Goal: Transaction & Acquisition: Purchase product/service

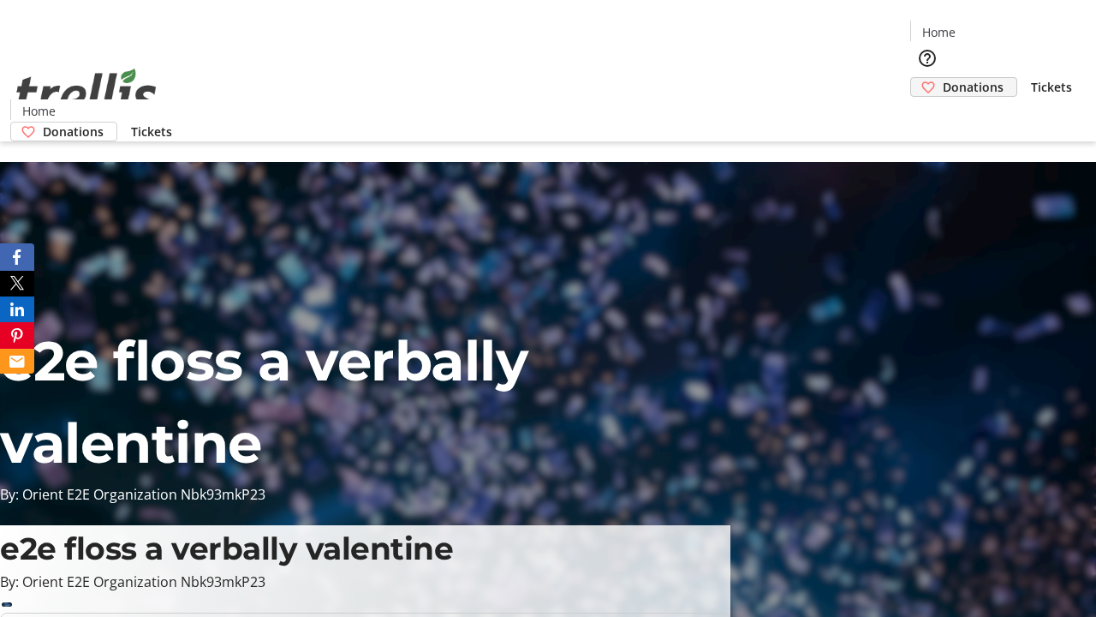
click at [943, 78] on span "Donations" at bounding box center [973, 87] width 61 height 18
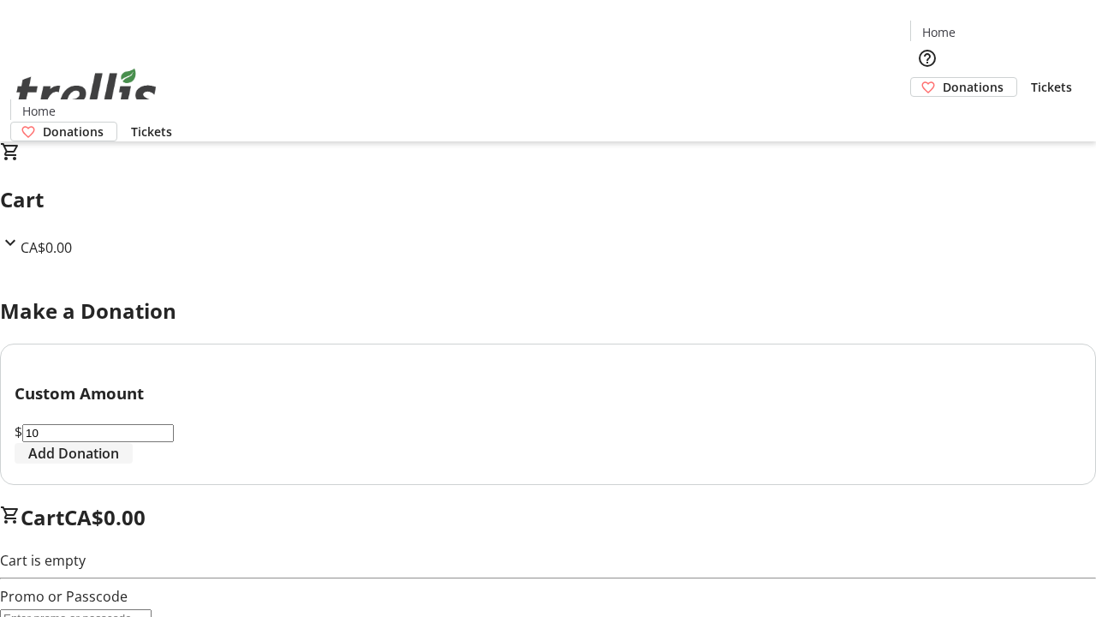
click at [119, 463] on span "Add Donation" at bounding box center [73, 453] width 91 height 21
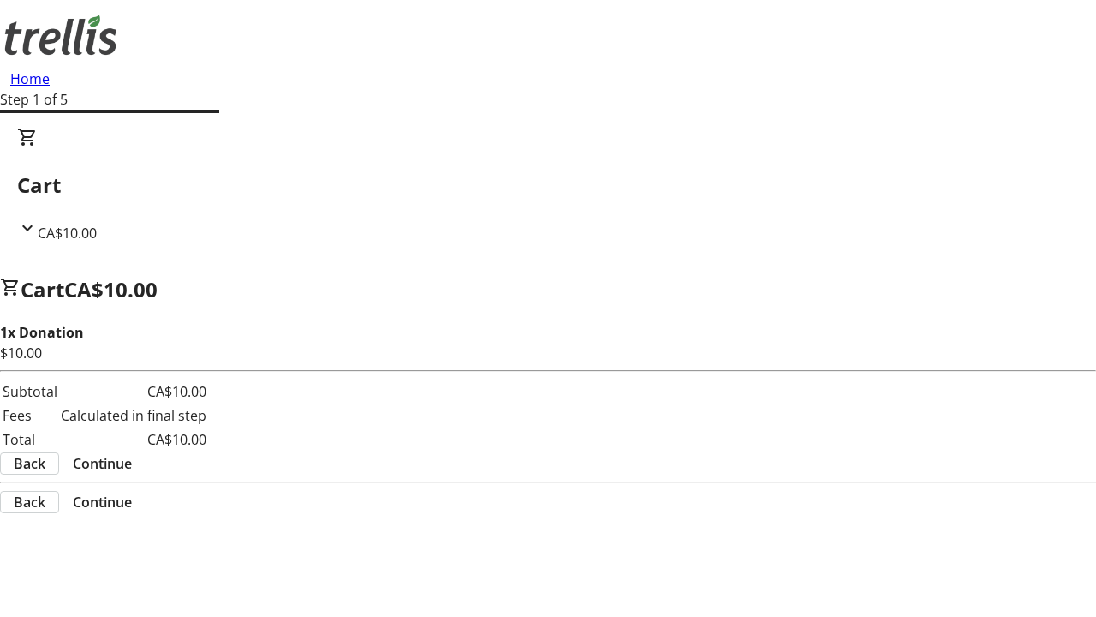
select select "CA"
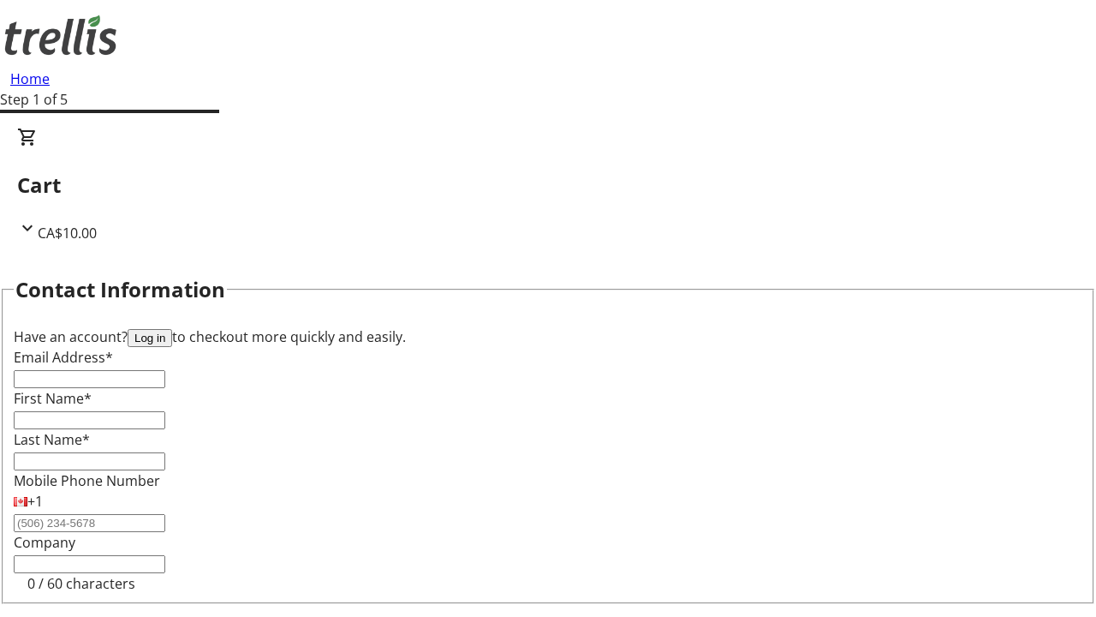
click at [172, 329] on button "Log in" at bounding box center [150, 338] width 45 height 18
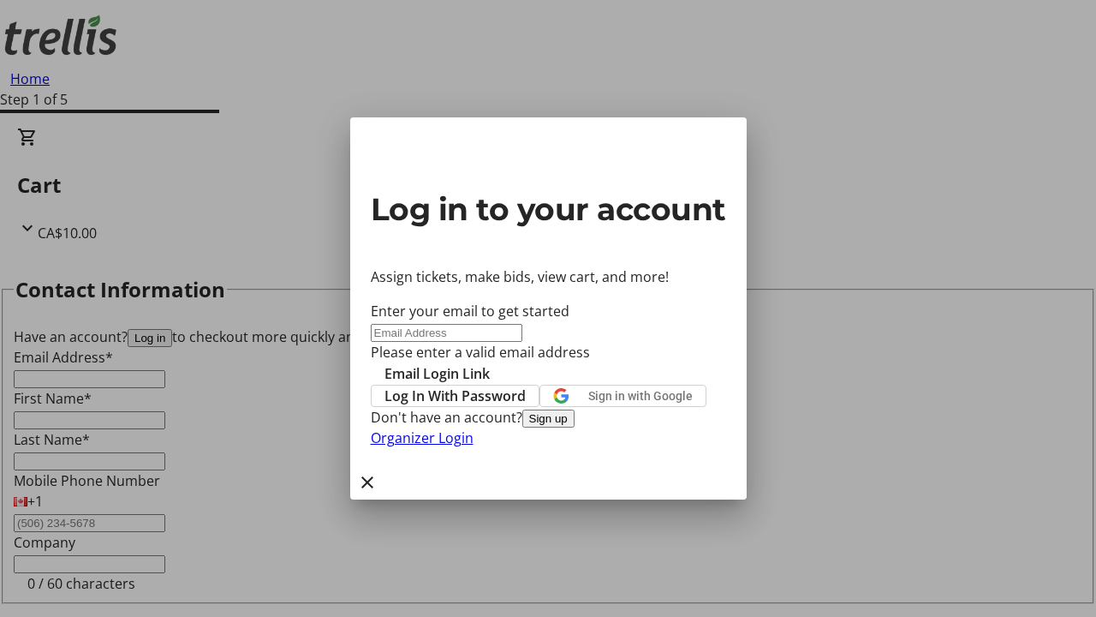
click at [575, 427] on button "Sign up" at bounding box center [548, 418] width 52 height 18
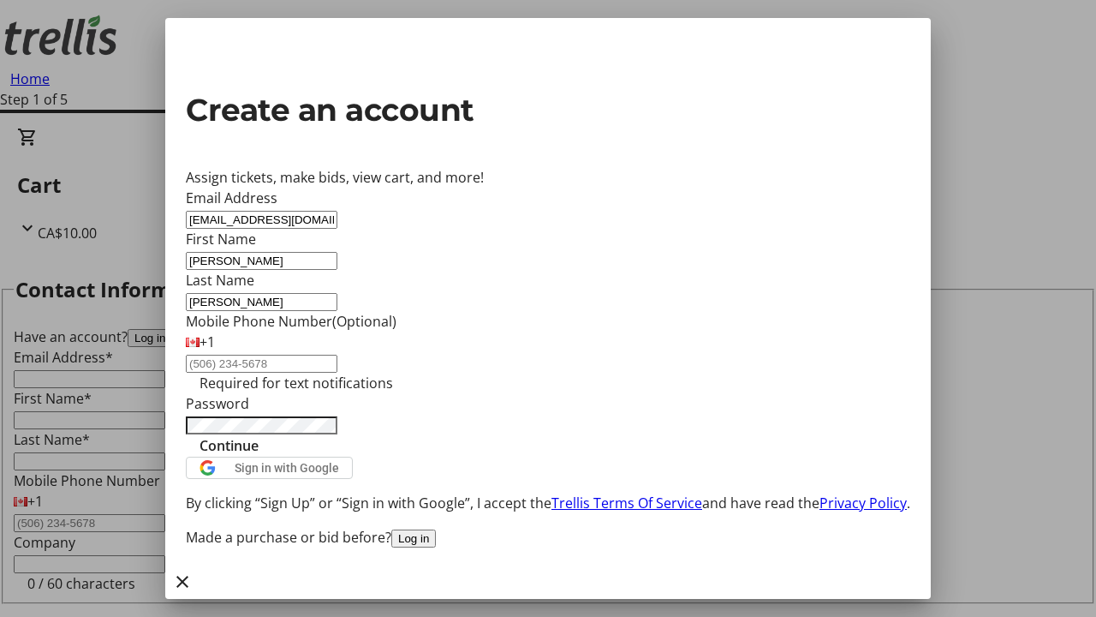
type input "[PERSON_NAME]"
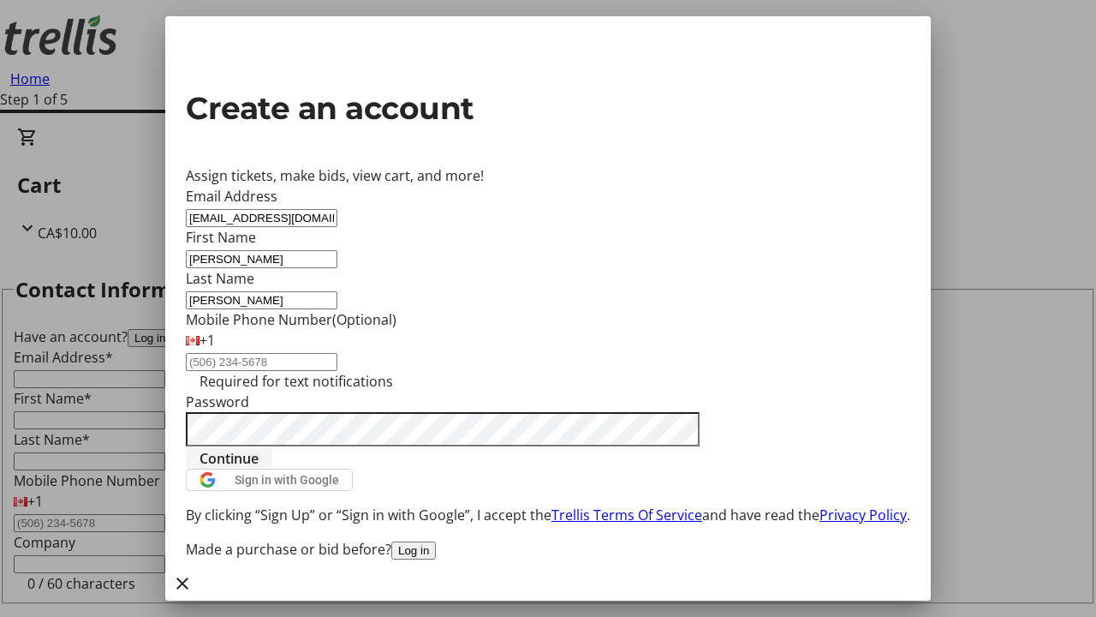
click at [259, 468] on span "Continue" at bounding box center [229, 458] width 59 height 21
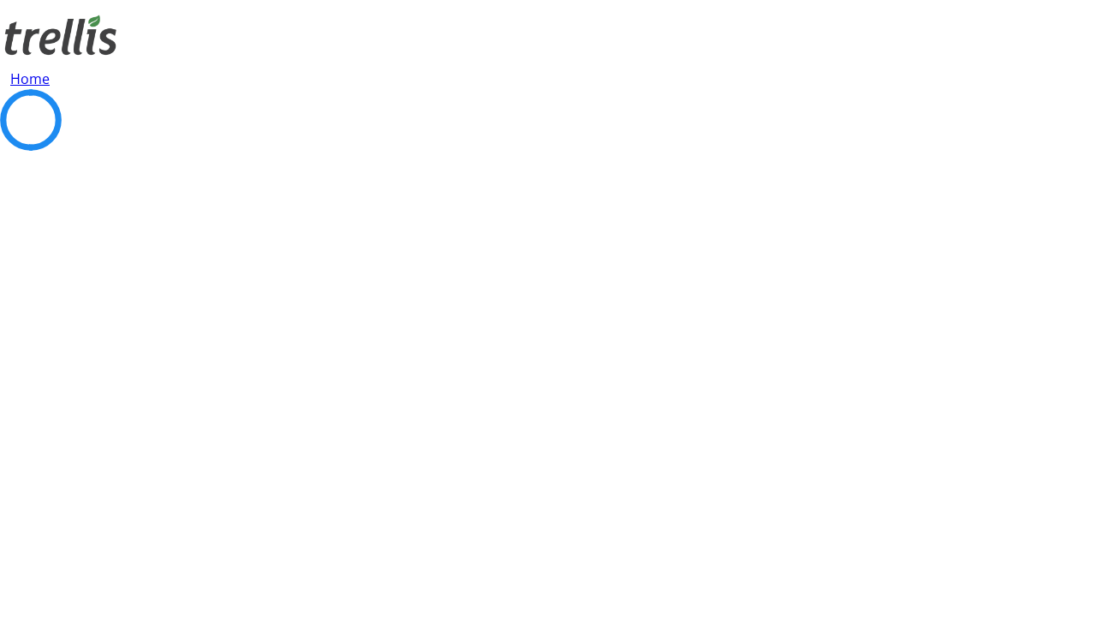
select select "CA"
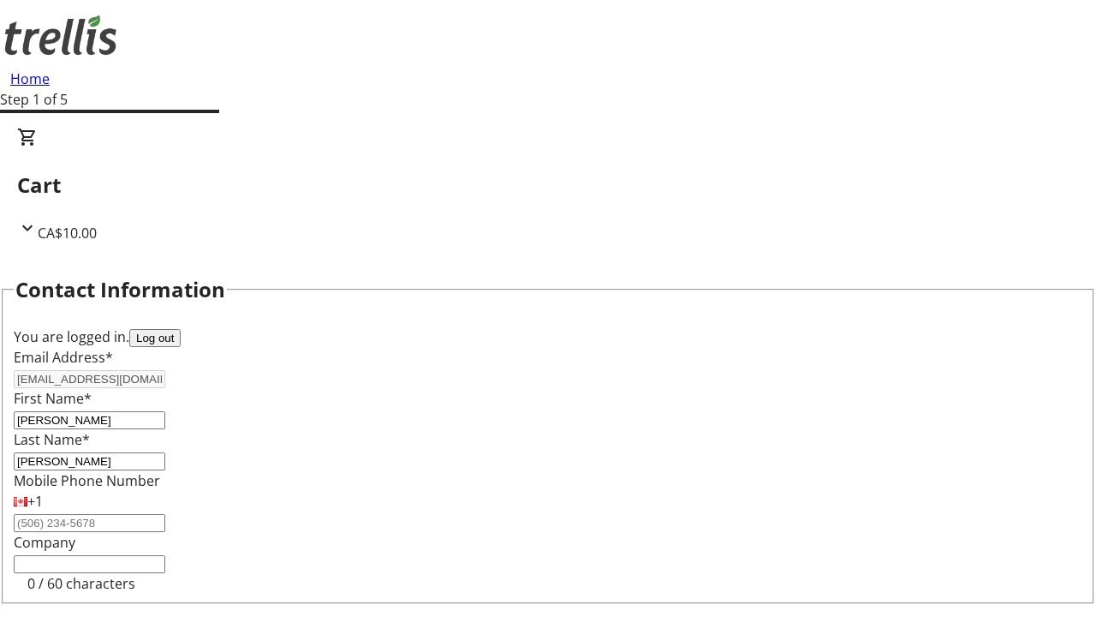
select select "BC"
type input "Kelowna"
type input "V1Y 0C2"
select select "BC"
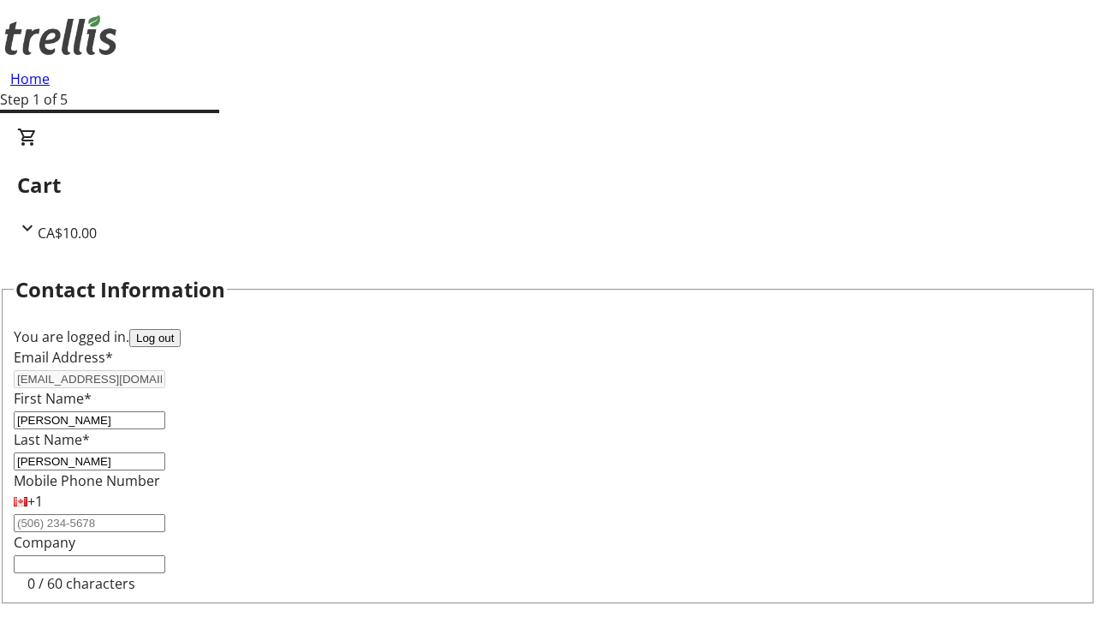
select select "CA"
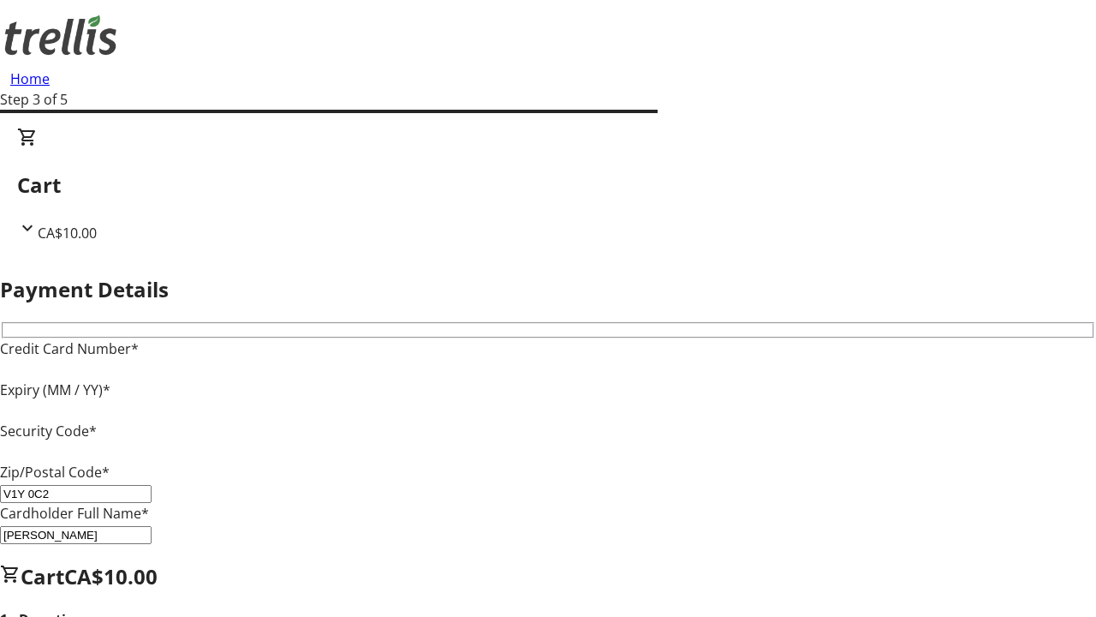
type input "V1Y 0C2"
